Goal: Find specific page/section: Find specific page/section

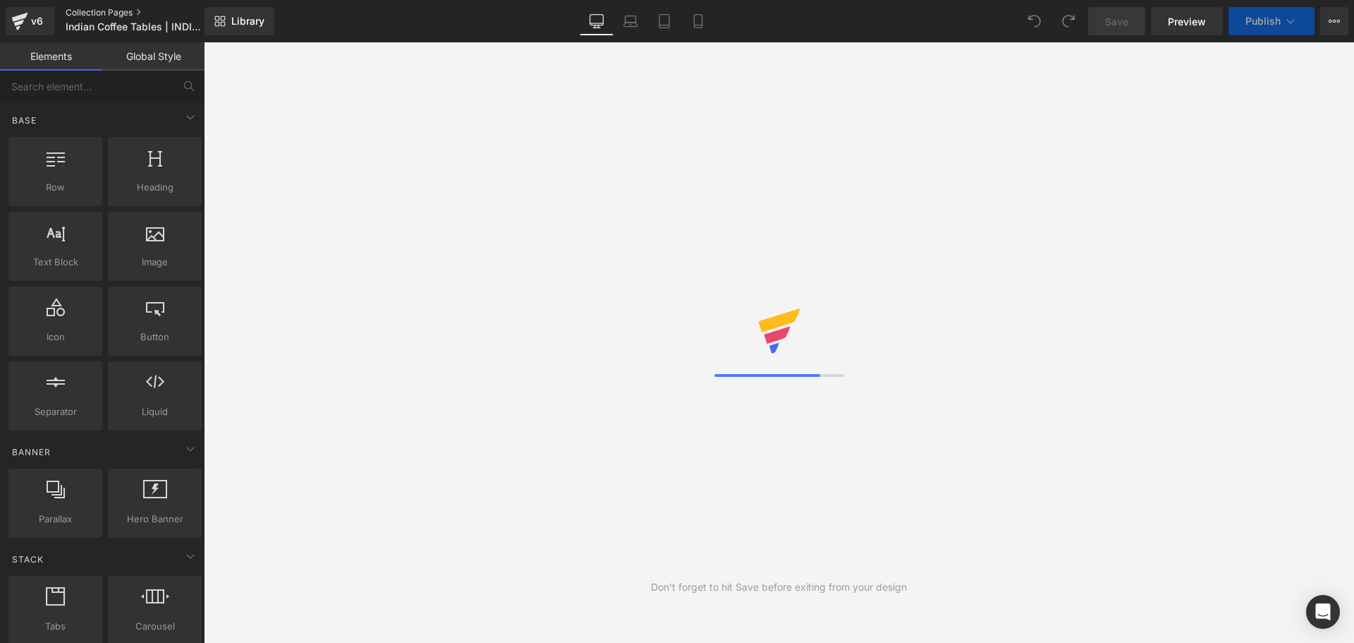
click at [96, 9] on link "Collection Pages" at bounding box center [147, 12] width 162 height 11
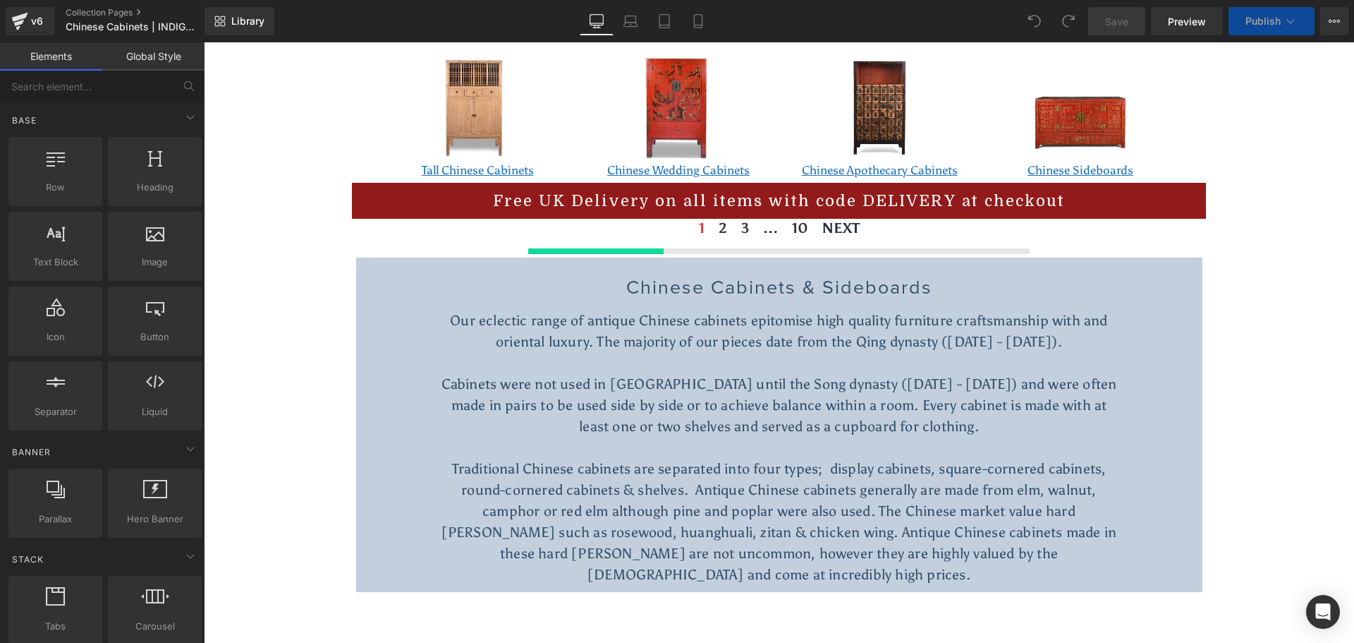
scroll to position [564, 0]
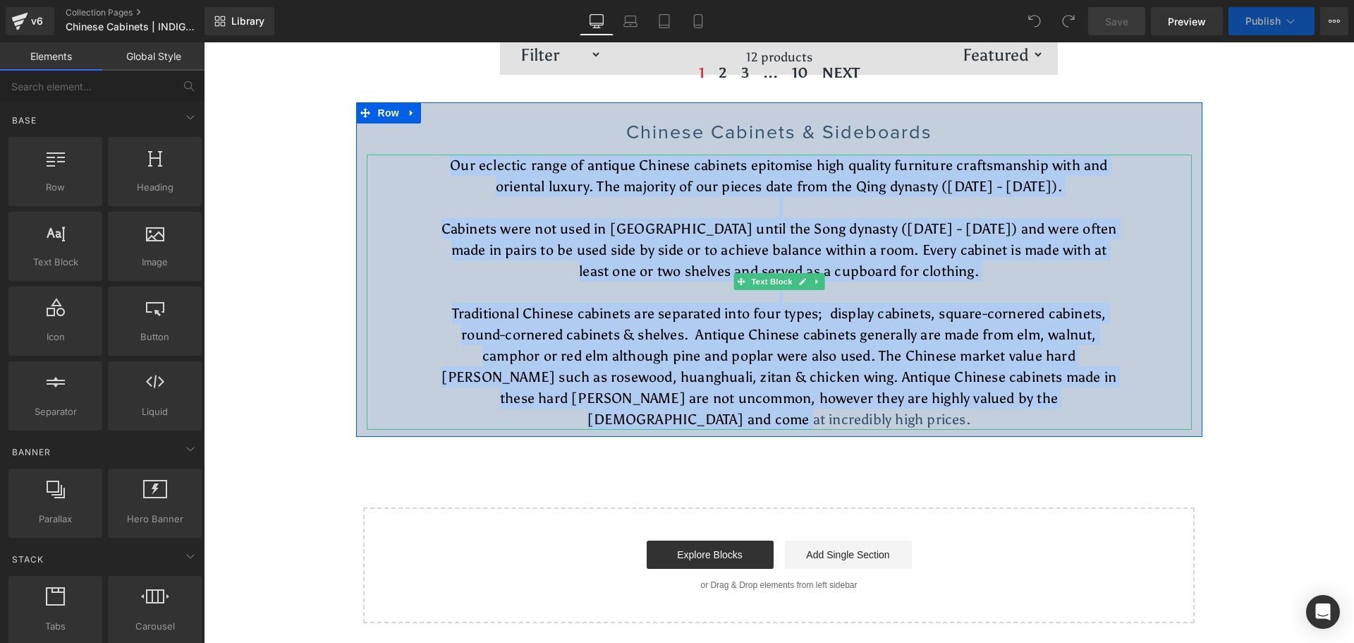
drag, startPoint x: 344, startPoint y: 157, endPoint x: 1110, endPoint y: 395, distance: 801.4
click at [1110, 395] on div "Antique Chinese Cabinets & Cupboards Heading Chinese cabinets are functional st…" at bounding box center [779, 132] width 1150 height 1023
copy div "Our eclectic range of antique Chinese cabinets epitomise high quality furniture…"
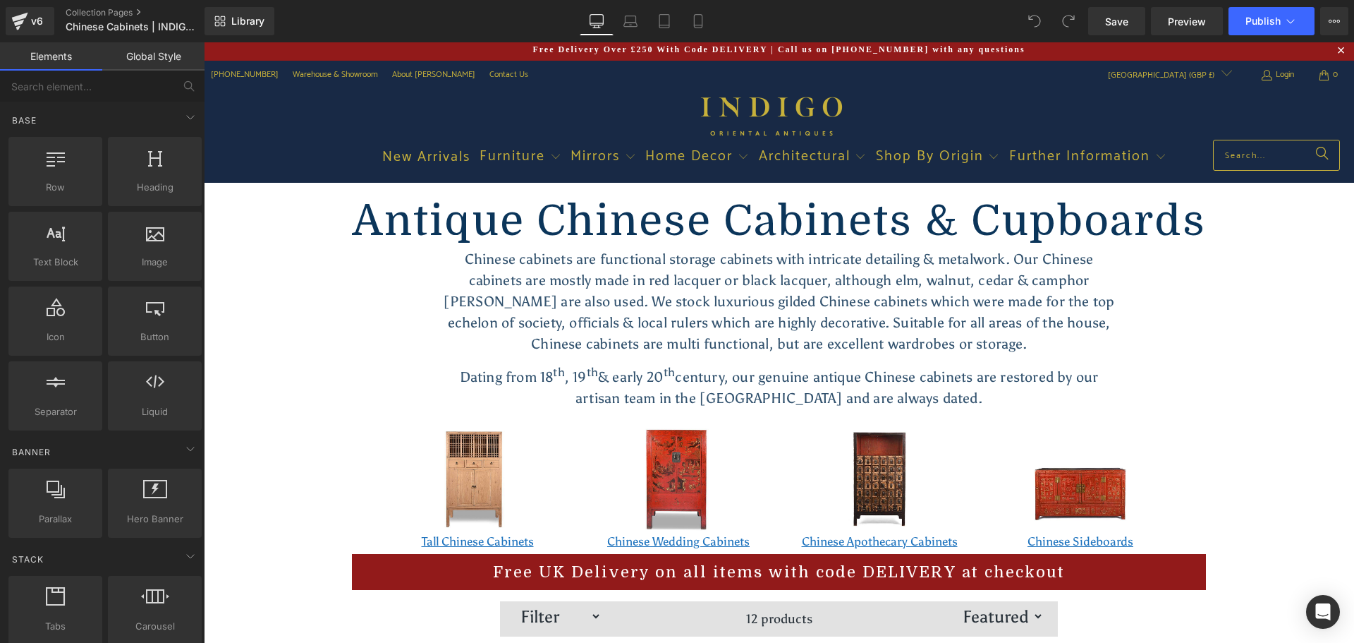
scroll to position [0, 0]
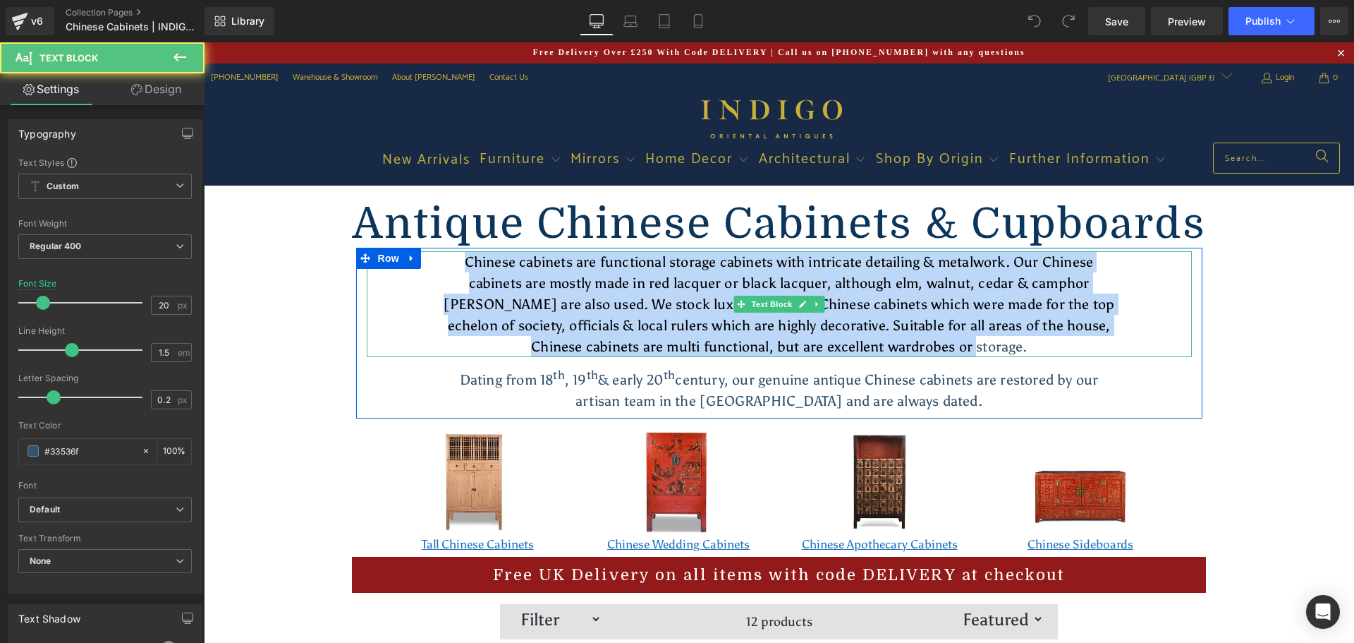
drag, startPoint x: 1000, startPoint y: 346, endPoint x: 427, endPoint y: 258, distance: 579.4
click at [428, 258] on div "Chinese cabinets are functional storage cabinets with intricate detailing & met…" at bounding box center [779, 304] width 825 height 106
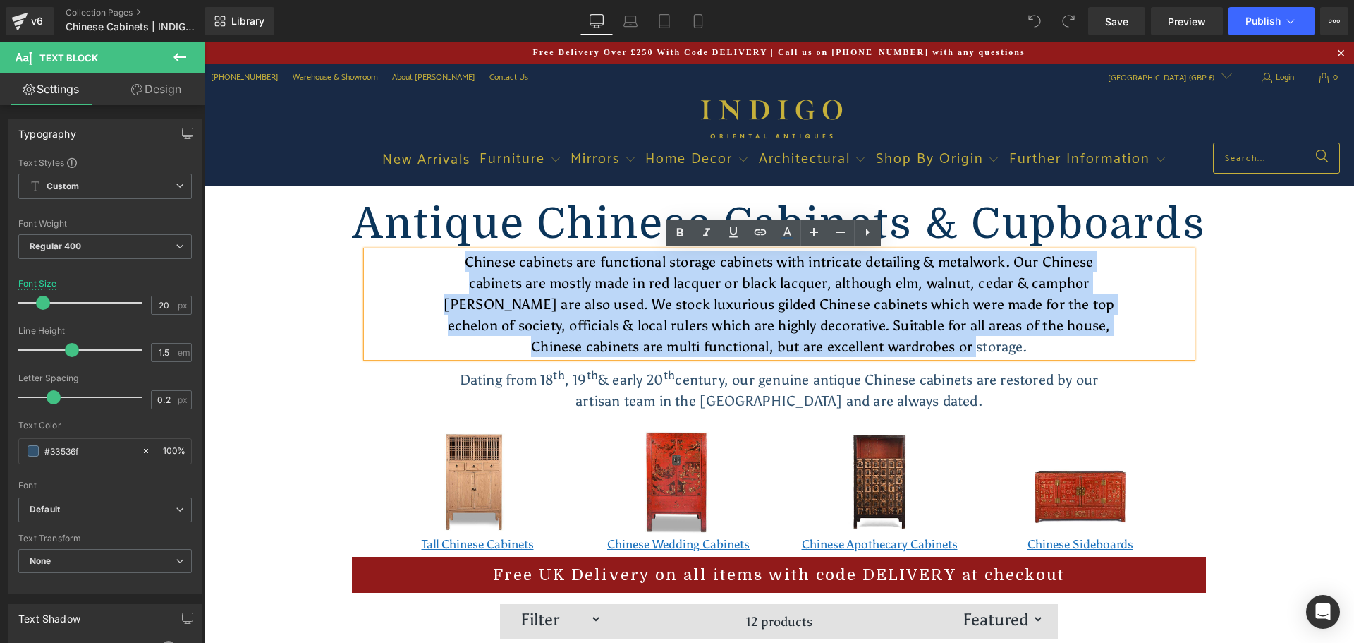
copy p "Chinese cabinets are functional storage cabinets with intricate detailing & met…"
